Goal: Task Accomplishment & Management: Use online tool/utility

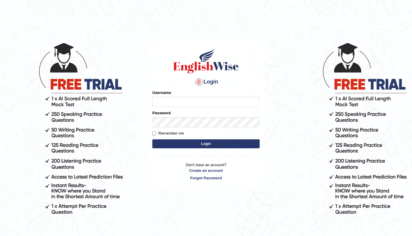
type input "mueen"
click at [251, 142] on button "Login" at bounding box center [205, 143] width 107 height 9
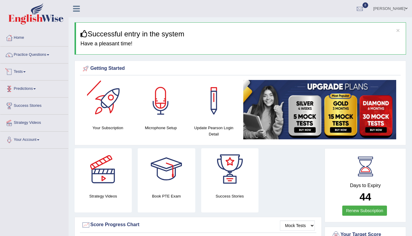
click at [29, 72] on link "Tests" at bounding box center [34, 71] width 68 height 15
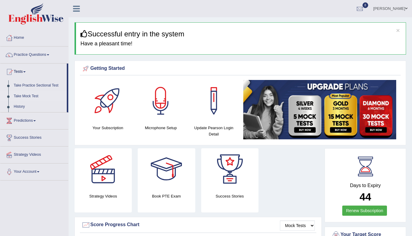
click at [33, 95] on link "Take Mock Test" at bounding box center [39, 96] width 56 height 11
